Goal: Task Accomplishment & Management: Manage account settings

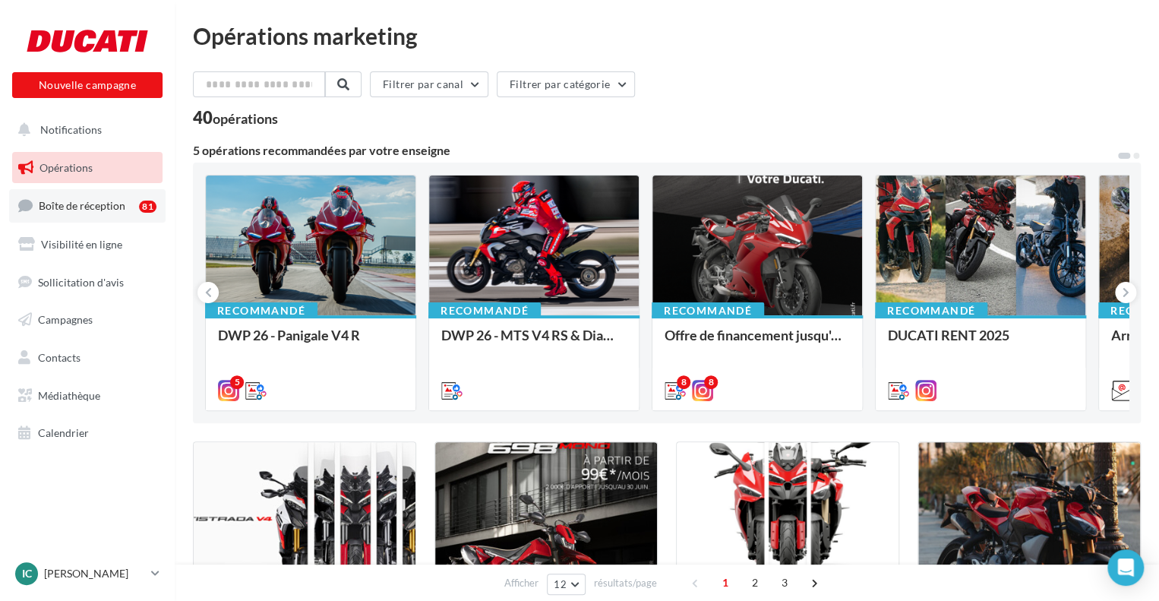
click at [111, 205] on span "Boîte de réception" at bounding box center [82, 205] width 87 height 13
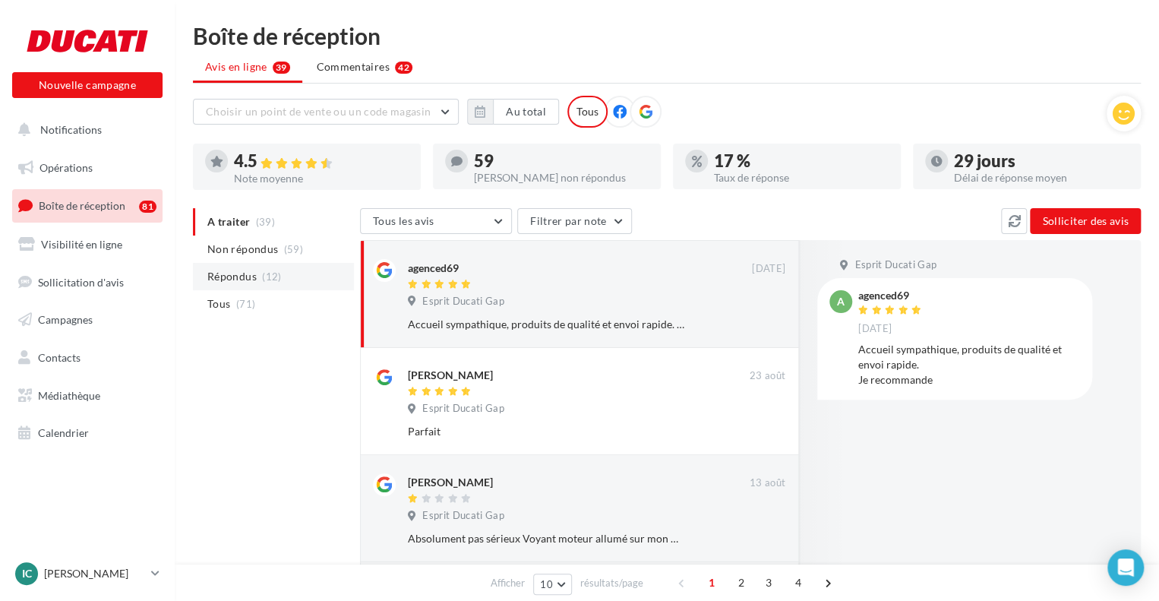
click at [281, 264] on li "Répondus (12)" at bounding box center [273, 276] width 161 height 27
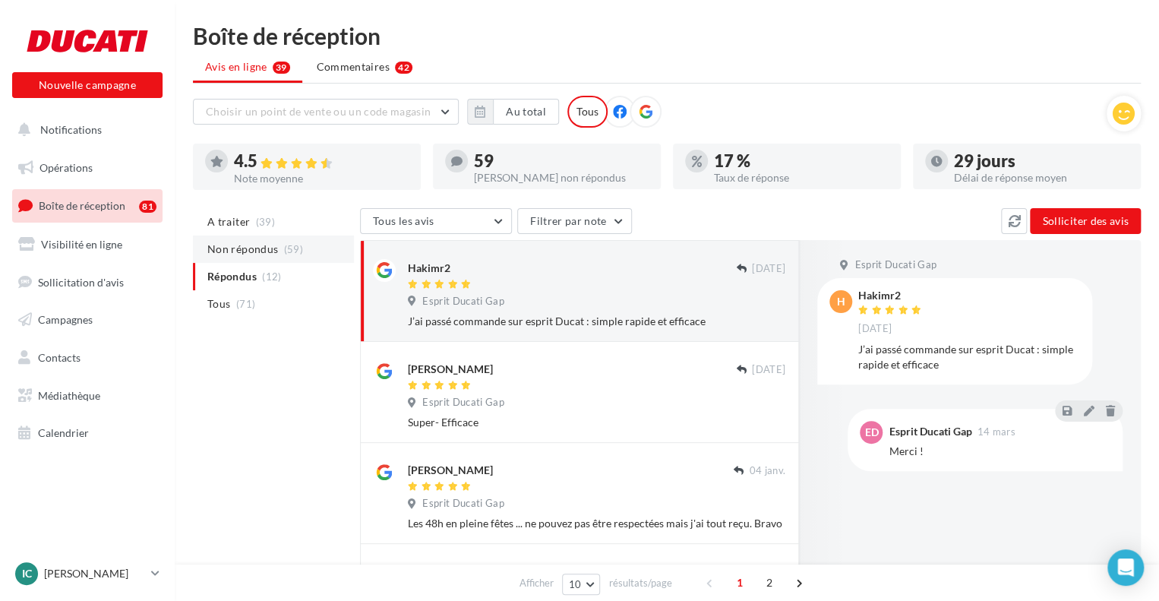
click at [280, 252] on li "Non répondus (59)" at bounding box center [273, 248] width 161 height 27
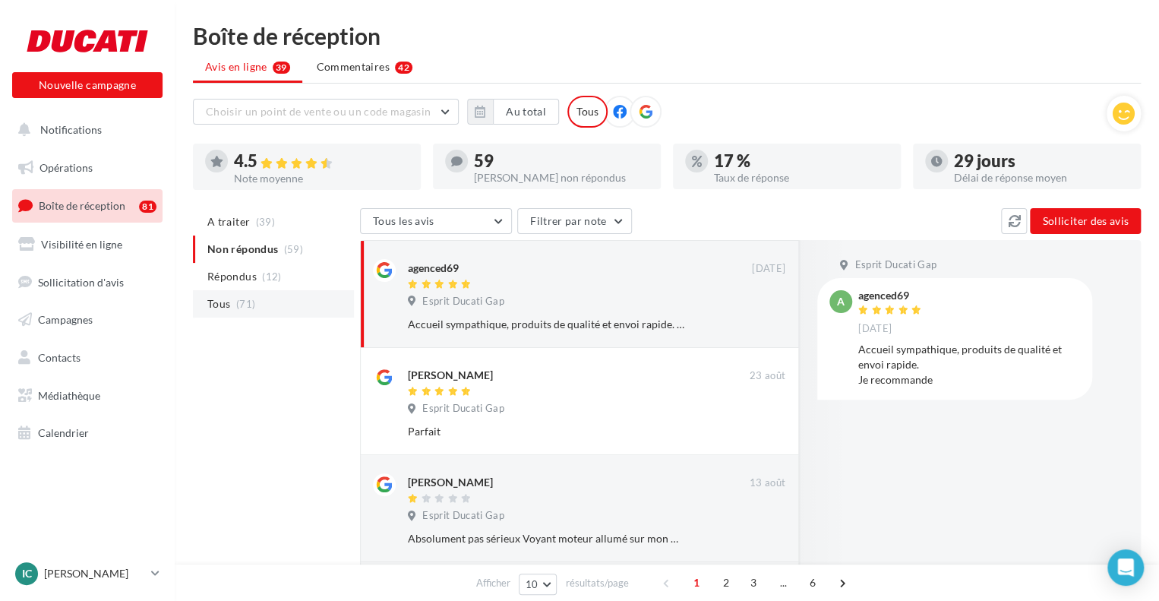
click at [292, 296] on li "Tous (71)" at bounding box center [273, 303] width 161 height 27
click at [134, 141] on button "Notifications" at bounding box center [84, 130] width 150 height 32
